Goal: Task Accomplishment & Management: Use online tool/utility

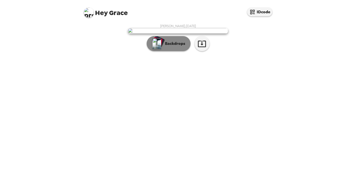
click at [172, 47] on p "Backdrops" at bounding box center [173, 44] width 23 height 6
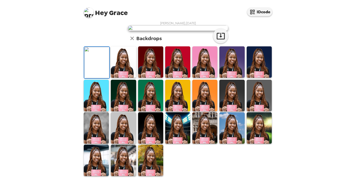
scroll to position [123, 0]
click at [149, 168] on img at bounding box center [150, 160] width 25 height 31
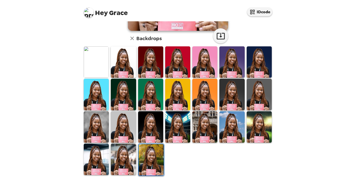
scroll to position [0, 0]
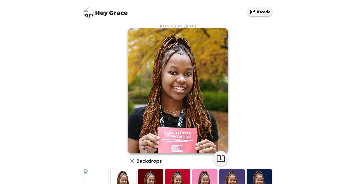
drag, startPoint x: 157, startPoint y: 116, endPoint x: 320, endPoint y: 1, distance: 199.1
